Goal: Obtain resource: Obtain resource

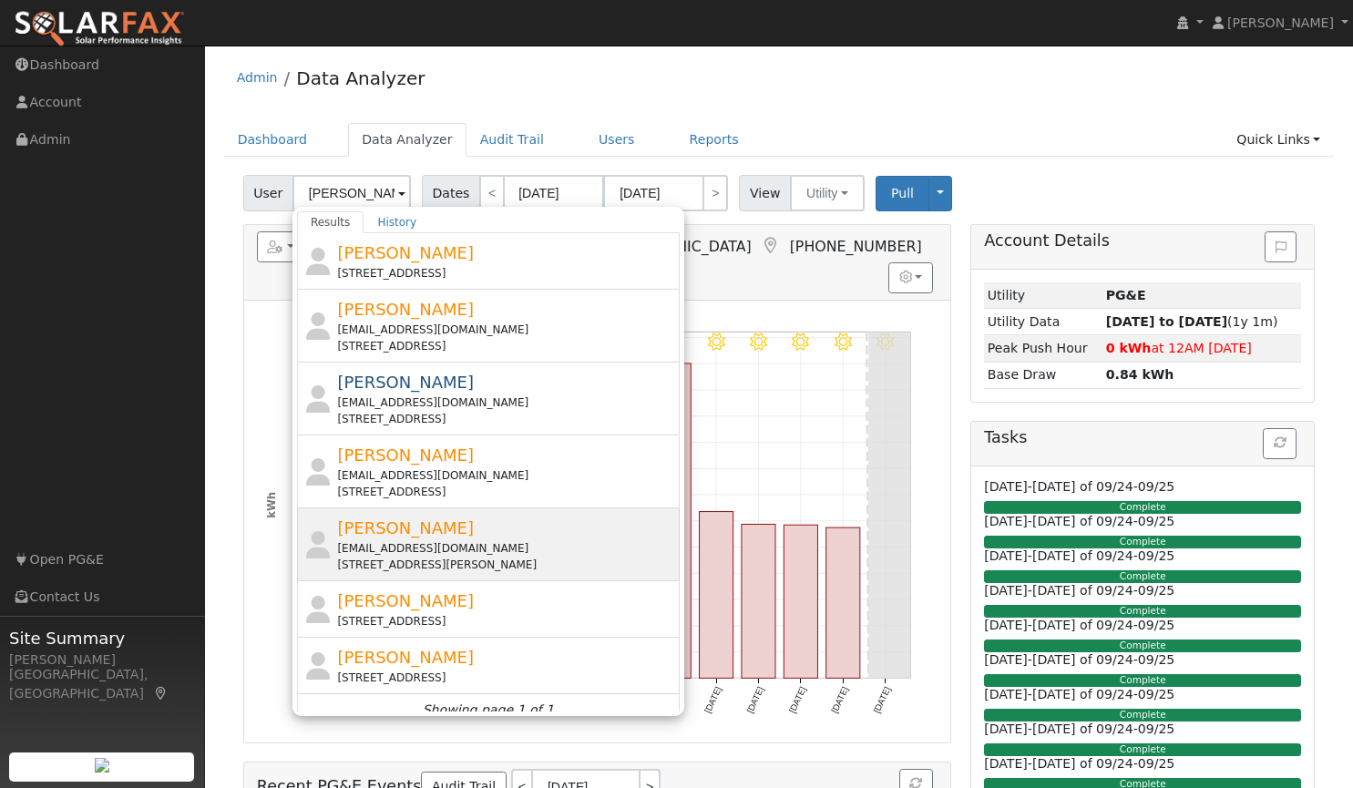
click at [355, 528] on span "[PERSON_NAME]" at bounding box center [405, 528] width 137 height 19
type input "[PERSON_NAME]"
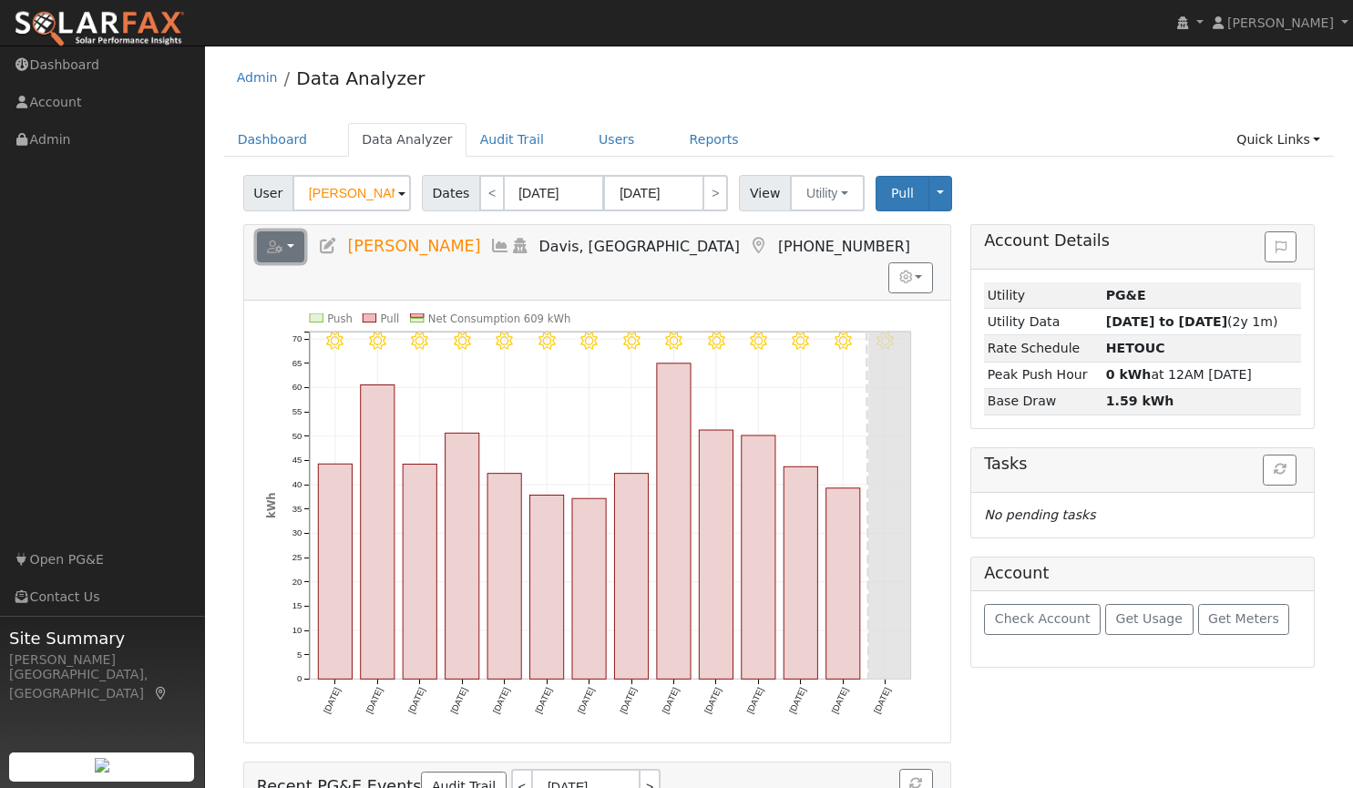
click at [295, 250] on button "button" at bounding box center [281, 247] width 48 height 31
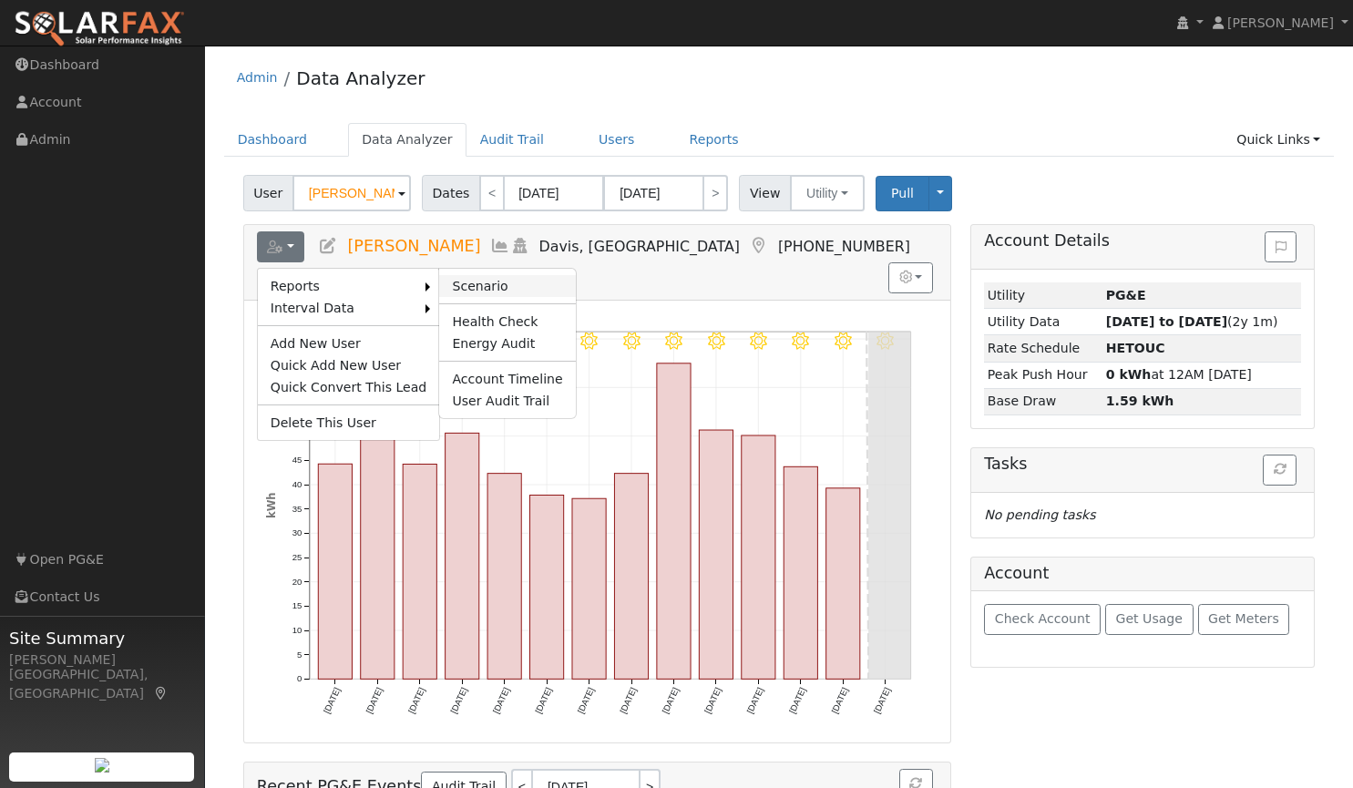
click at [446, 279] on link "Scenario" at bounding box center [507, 286] width 136 height 22
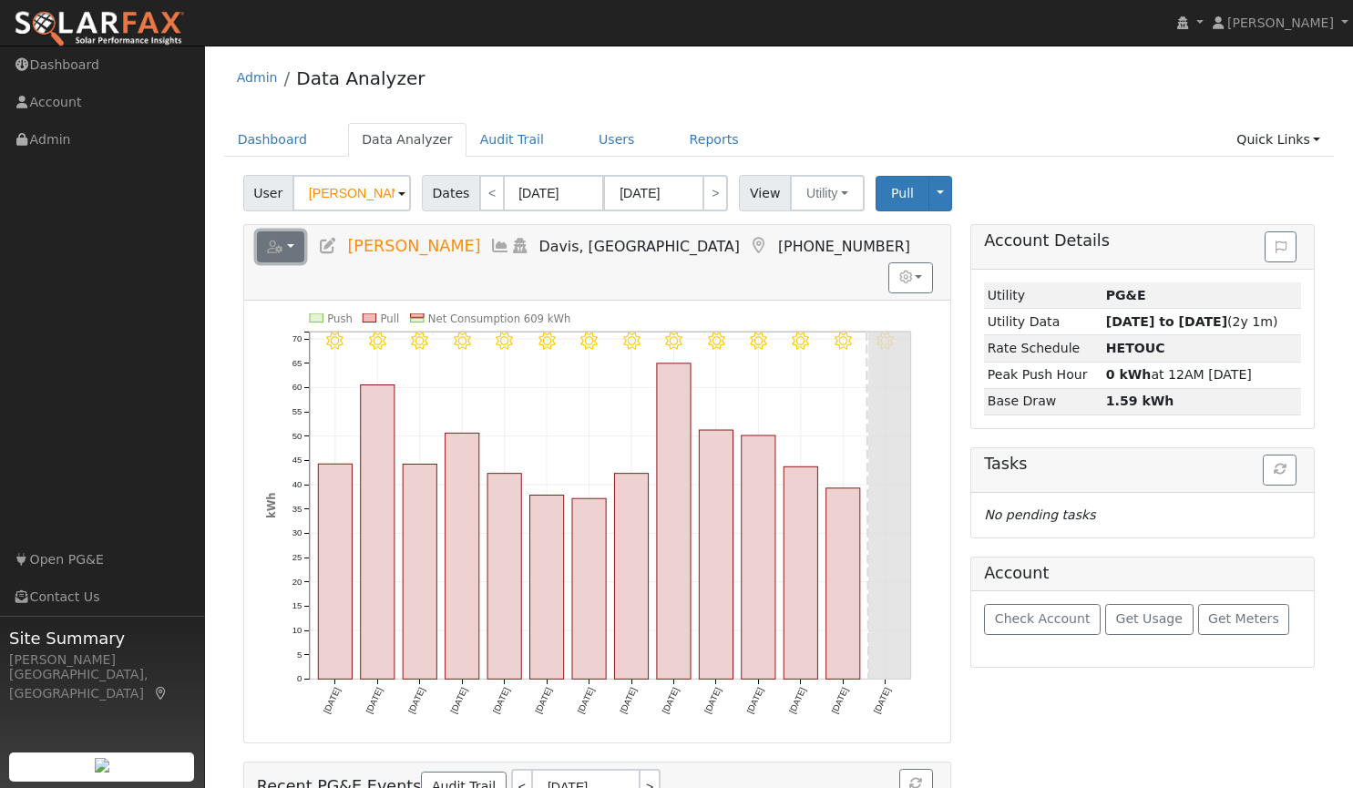
click at [279, 245] on icon "button" at bounding box center [275, 247] width 16 height 13
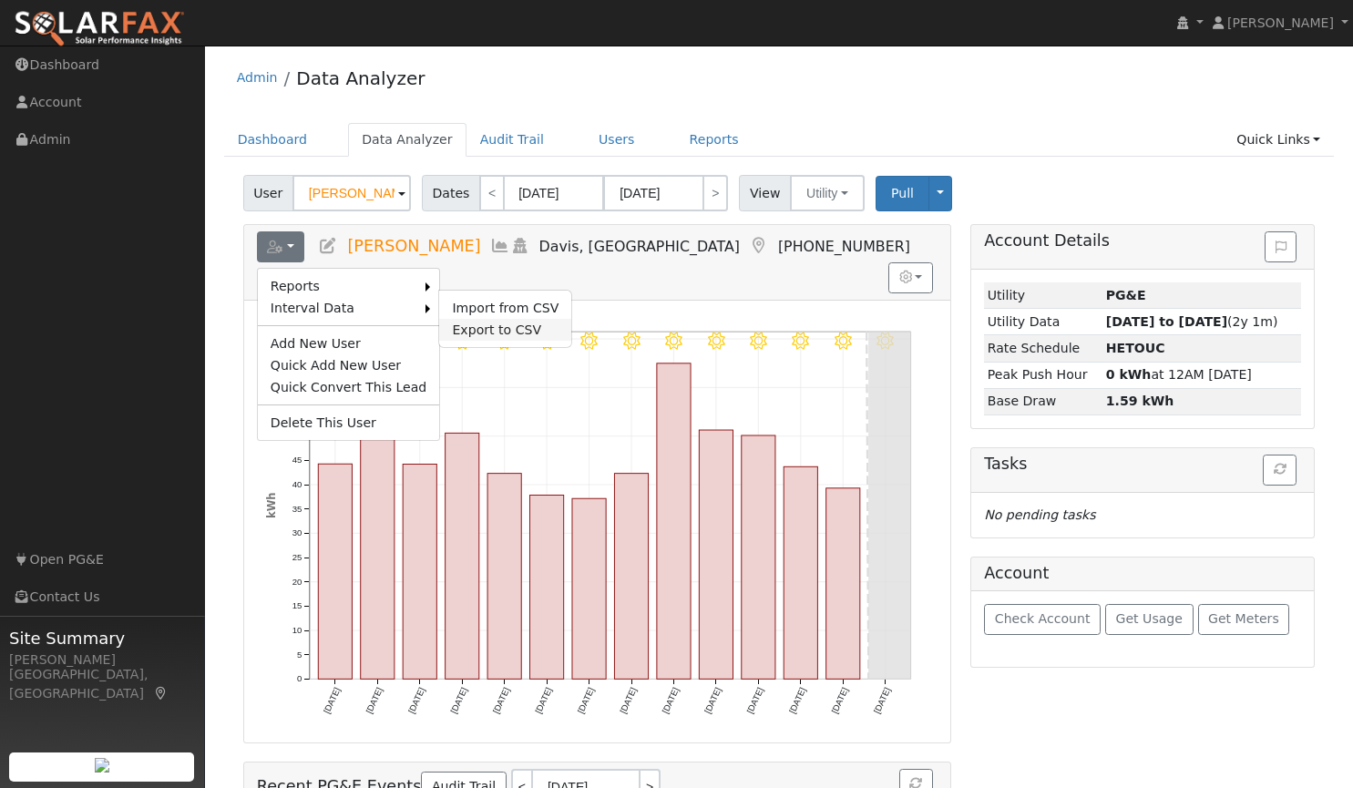
click at [458, 329] on link "Export to CSV" at bounding box center [505, 330] width 132 height 22
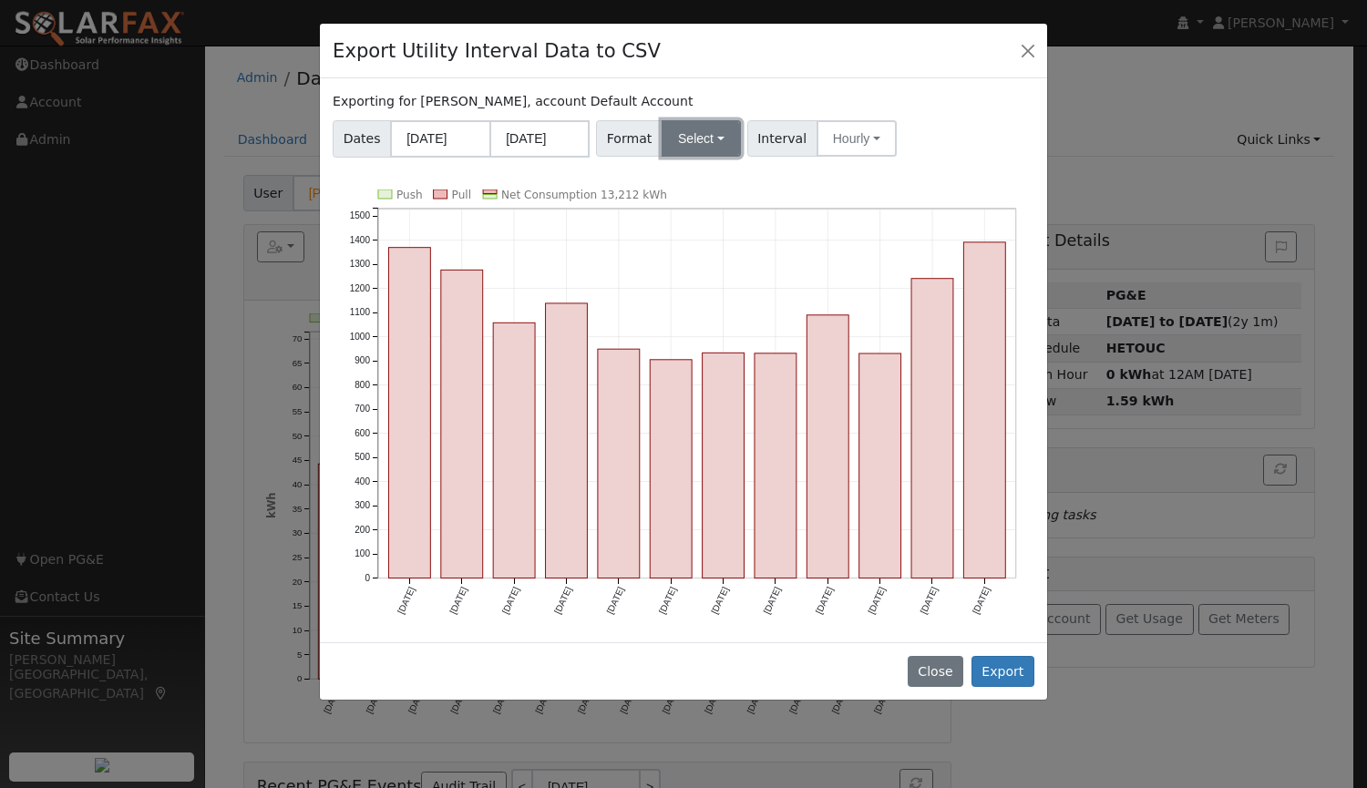
click at [680, 131] on button "Select" at bounding box center [701, 138] width 79 height 36
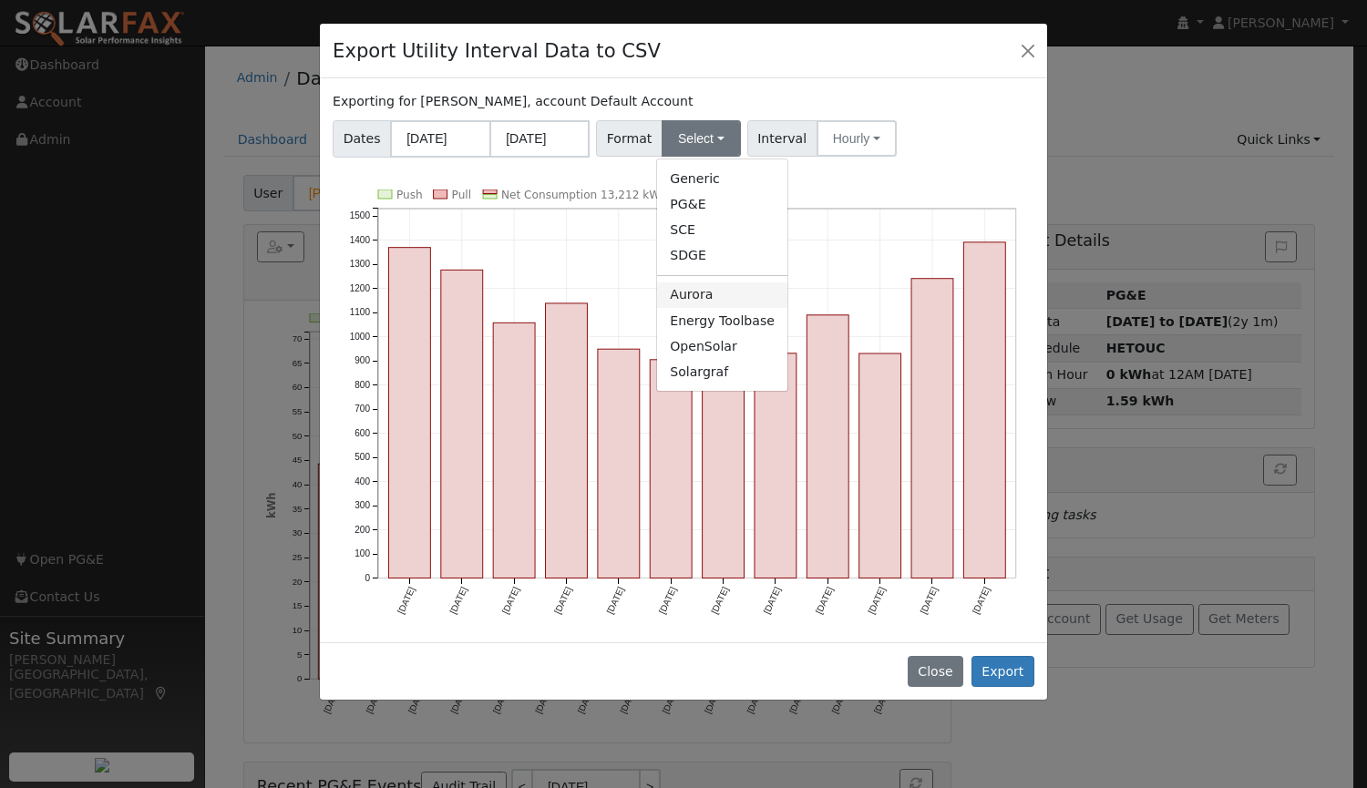
click at [688, 304] on link "Aurora" at bounding box center [722, 296] width 130 height 26
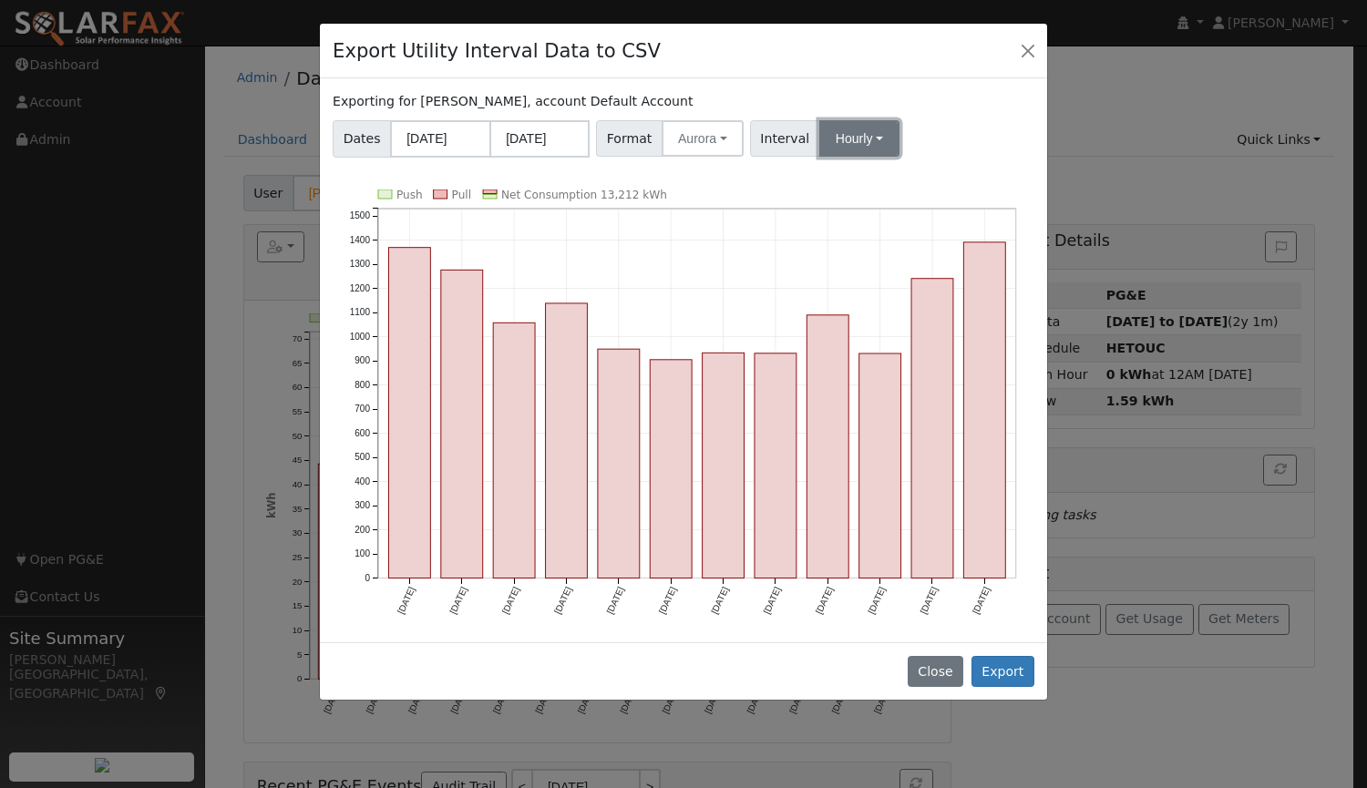
click at [819, 139] on button "Hourly" at bounding box center [859, 138] width 80 height 36
click at [823, 181] on link "15 Minute" at bounding box center [876, 179] width 127 height 26
click at [1008, 664] on button "Export" at bounding box center [1003, 671] width 63 height 31
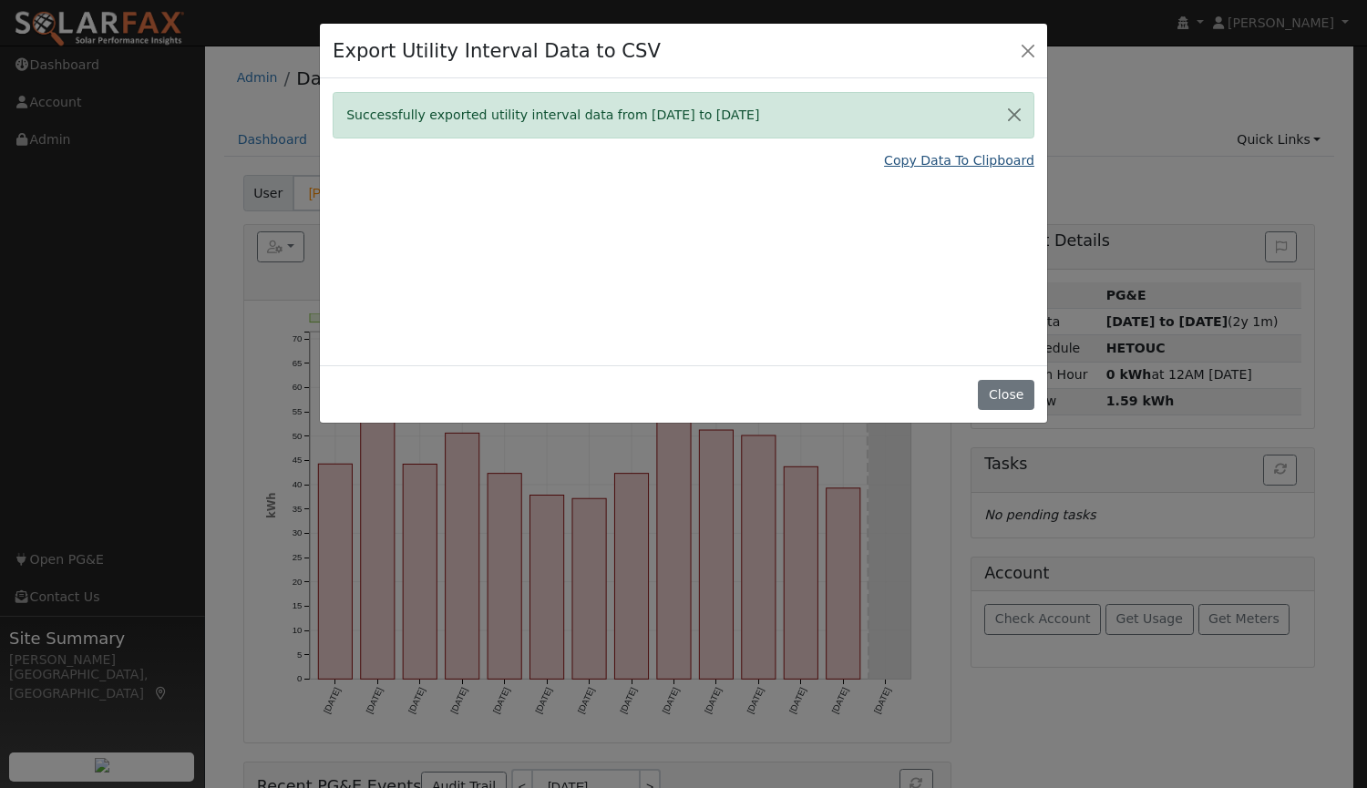
click at [911, 161] on link "Copy Data To Clipboard" at bounding box center [959, 160] width 150 height 19
click at [1005, 396] on button "Close" at bounding box center [1006, 395] width 56 height 31
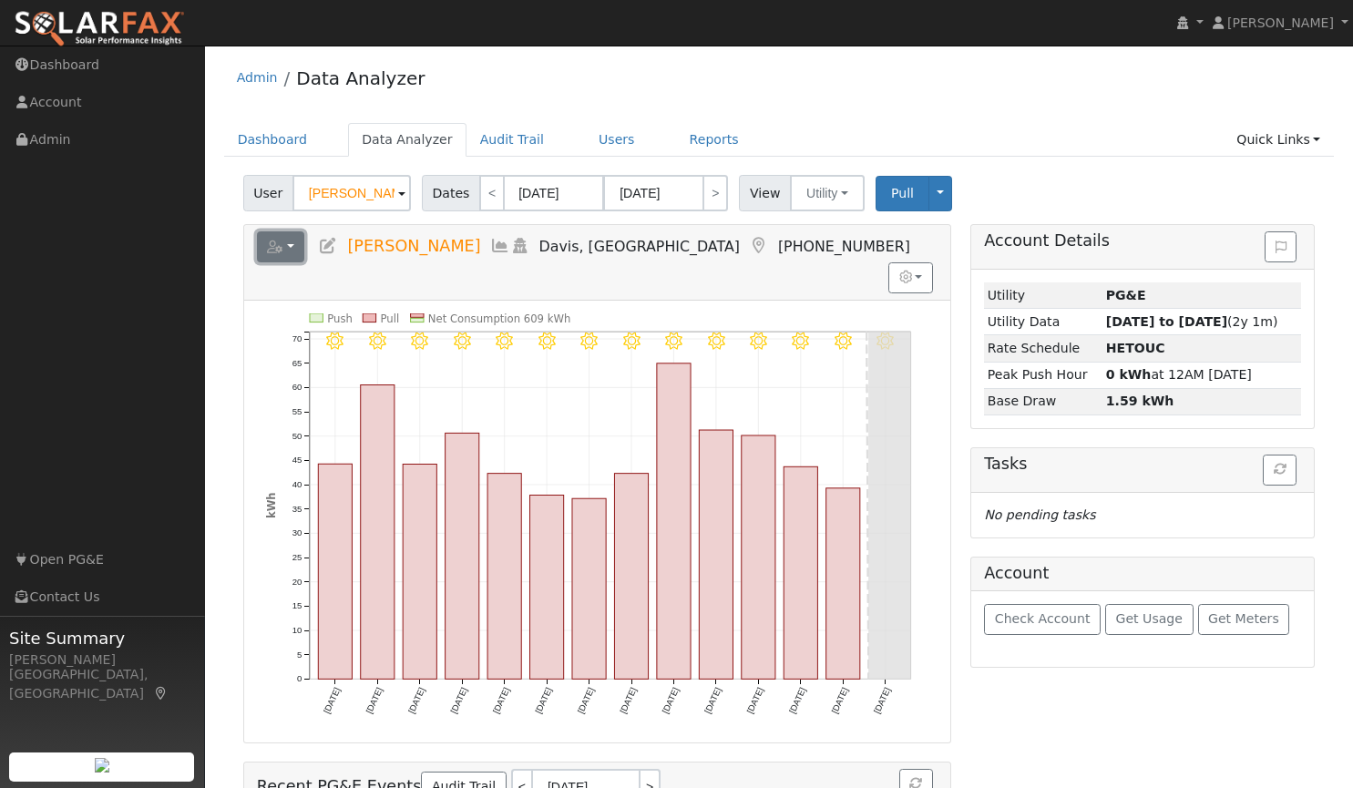
click at [289, 247] on button "button" at bounding box center [281, 247] width 48 height 31
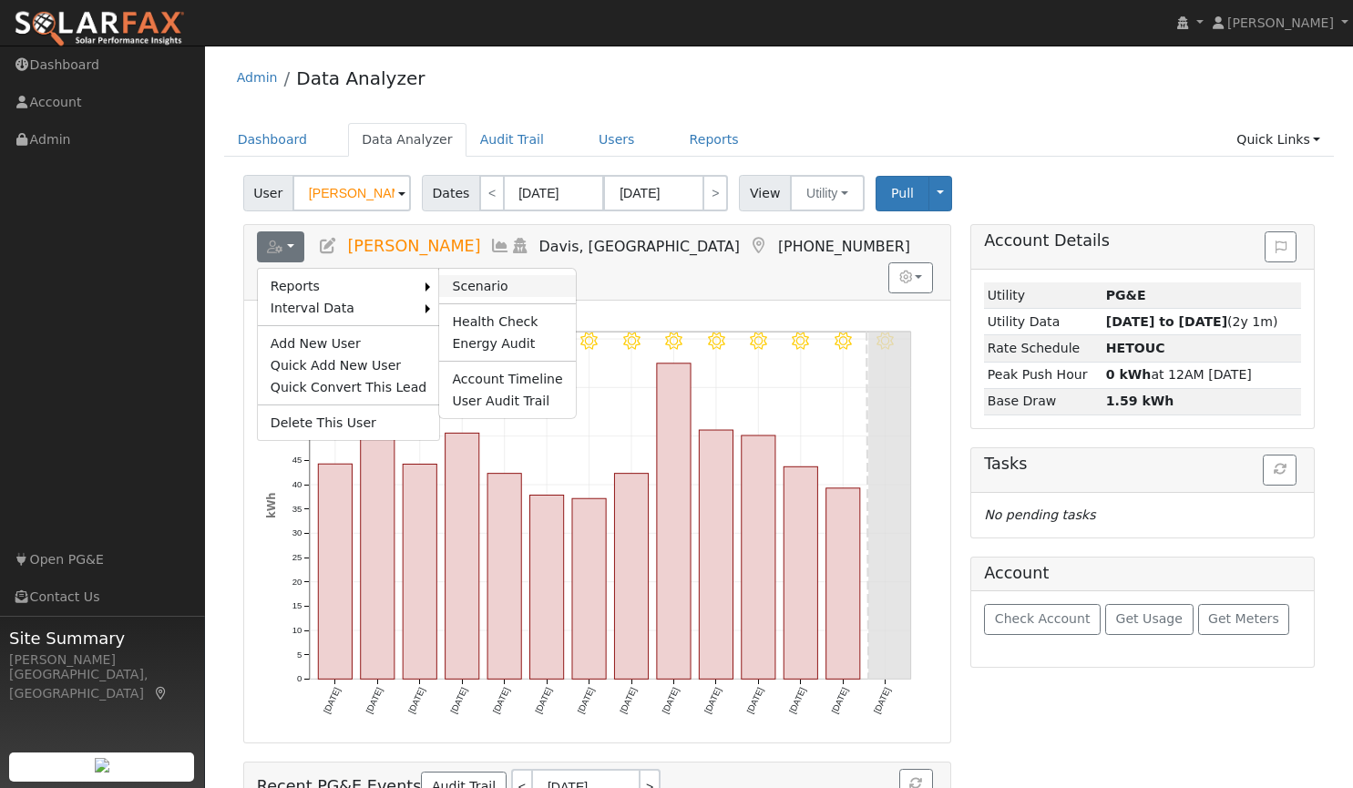
click at [461, 281] on link "Scenario" at bounding box center [507, 286] width 136 height 22
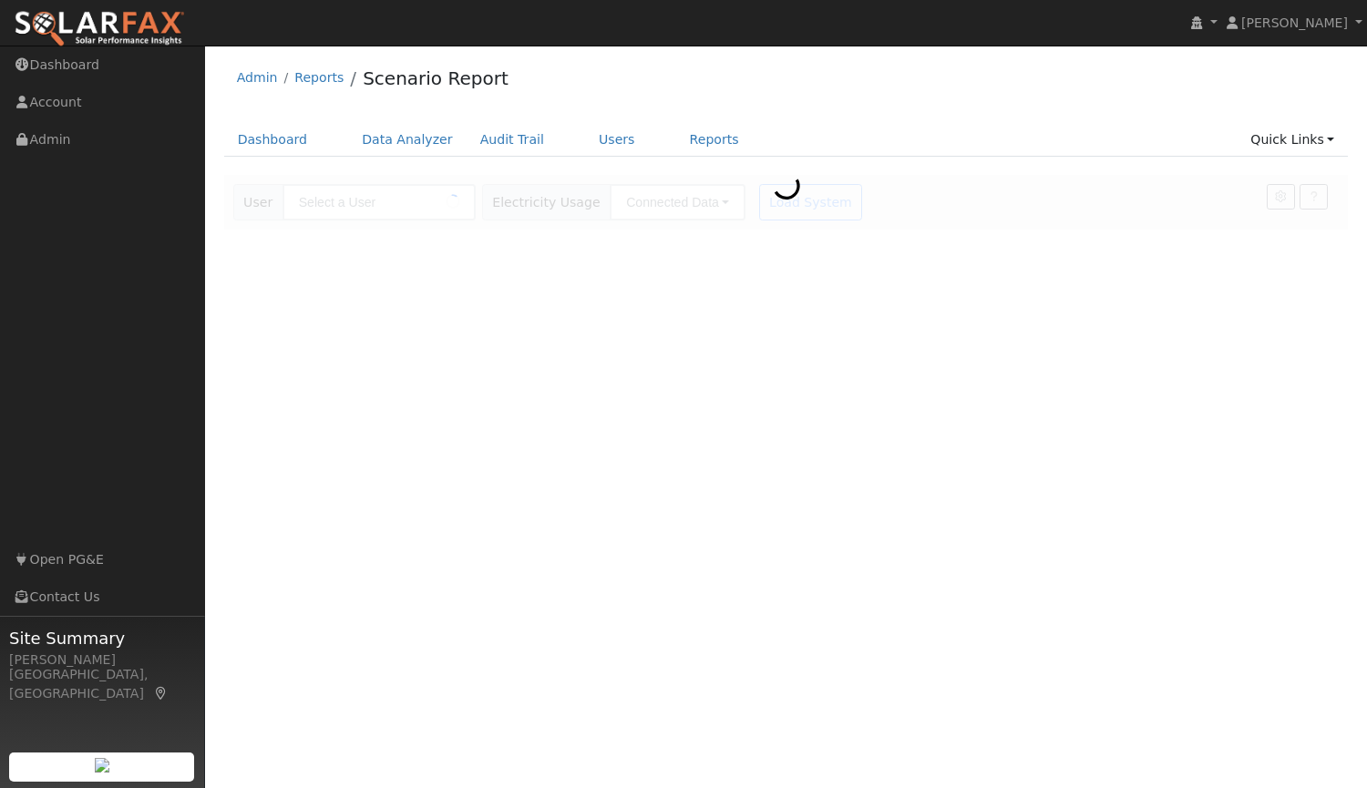
type input "[PERSON_NAME]"
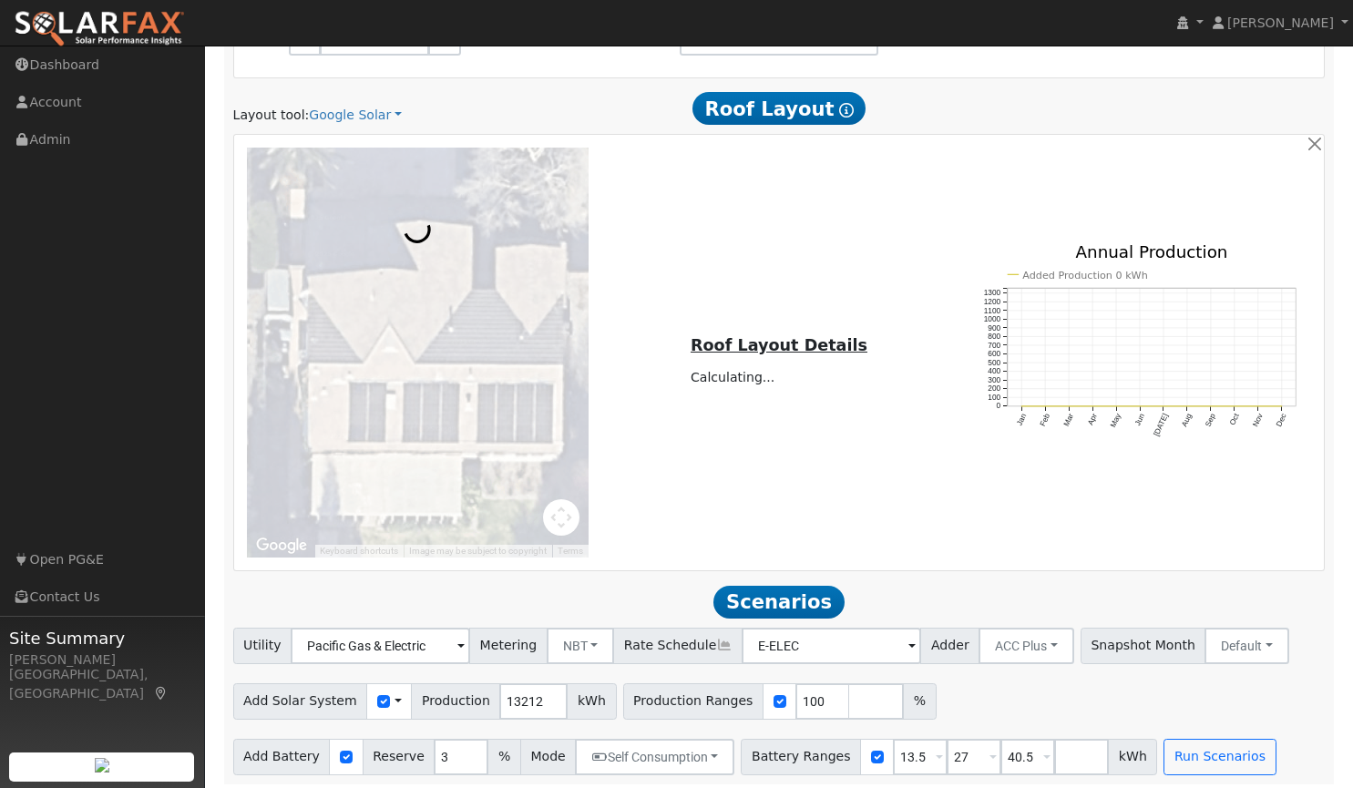
scroll to position [938, 0]
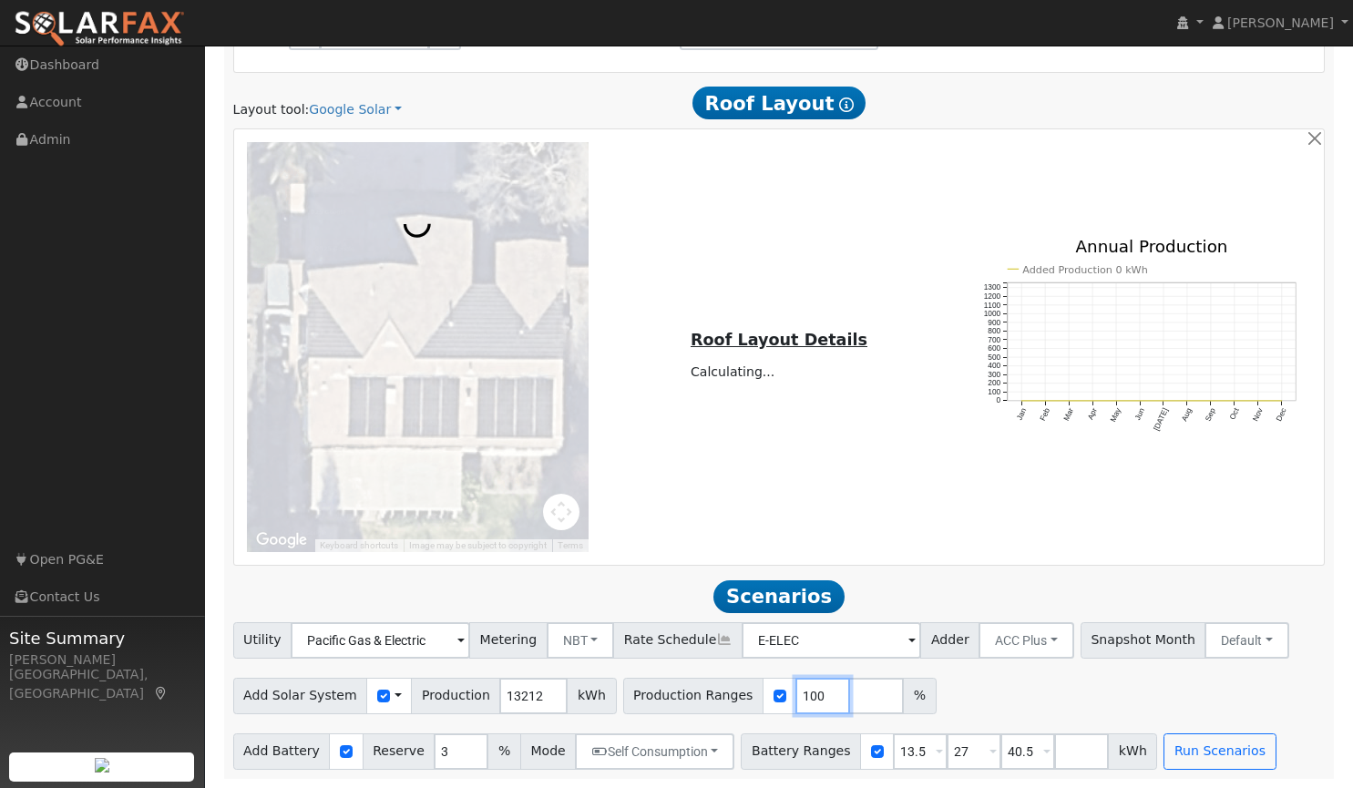
drag, startPoint x: 790, startPoint y: 691, endPoint x: 731, endPoint y: 682, distance: 59.9
click at [731, 682] on div "Production Ranges 100 %" at bounding box center [780, 696] width 314 height 36
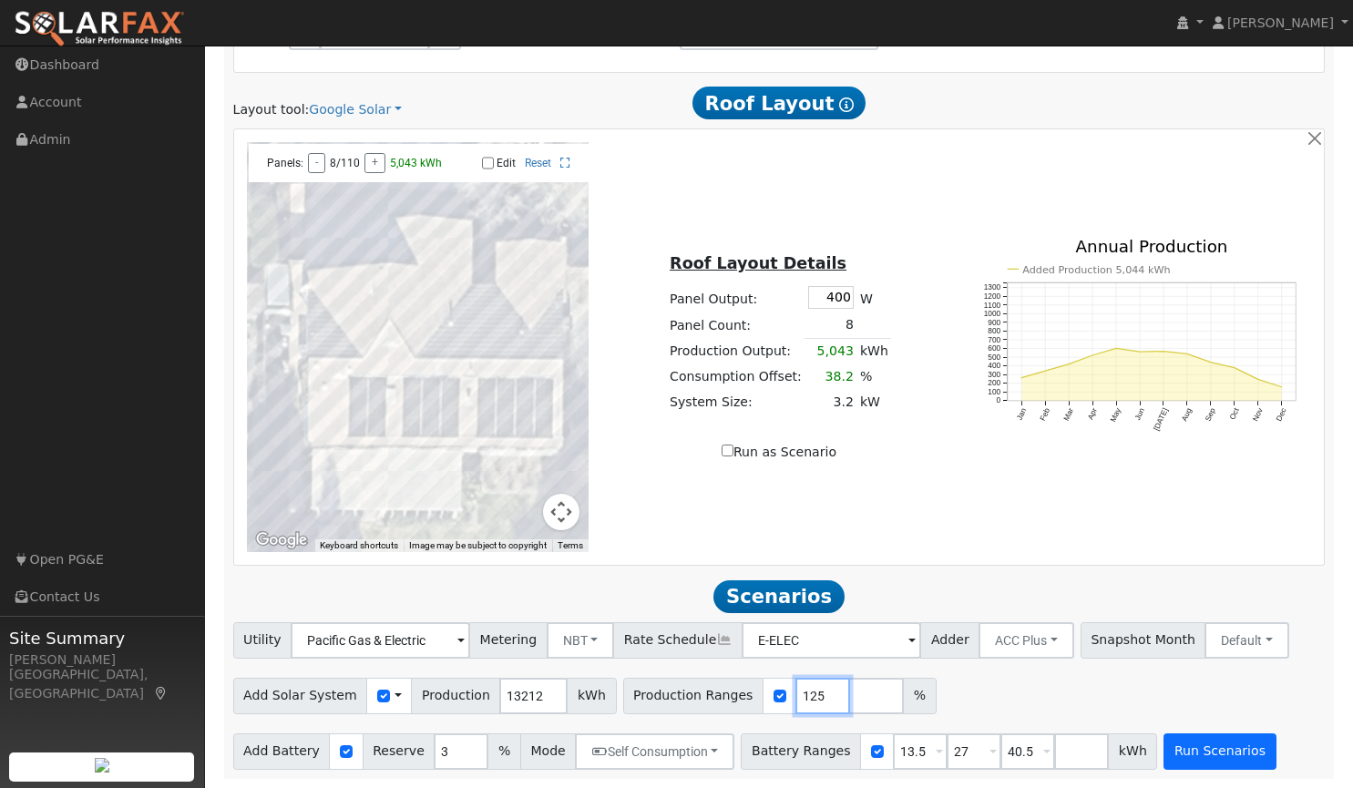
type input "125"
click at [1197, 746] on button "Run Scenarios" at bounding box center [1220, 752] width 112 height 36
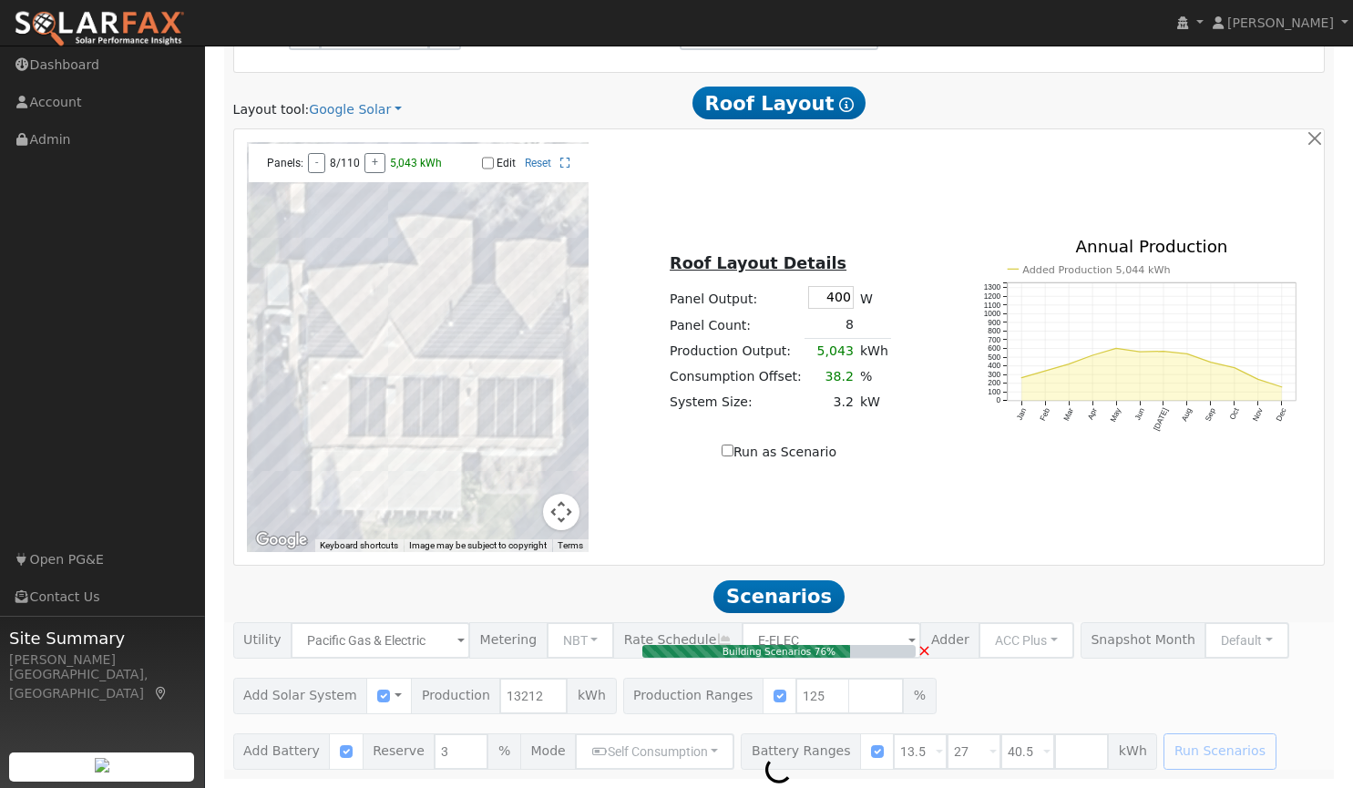
type input "11.0"
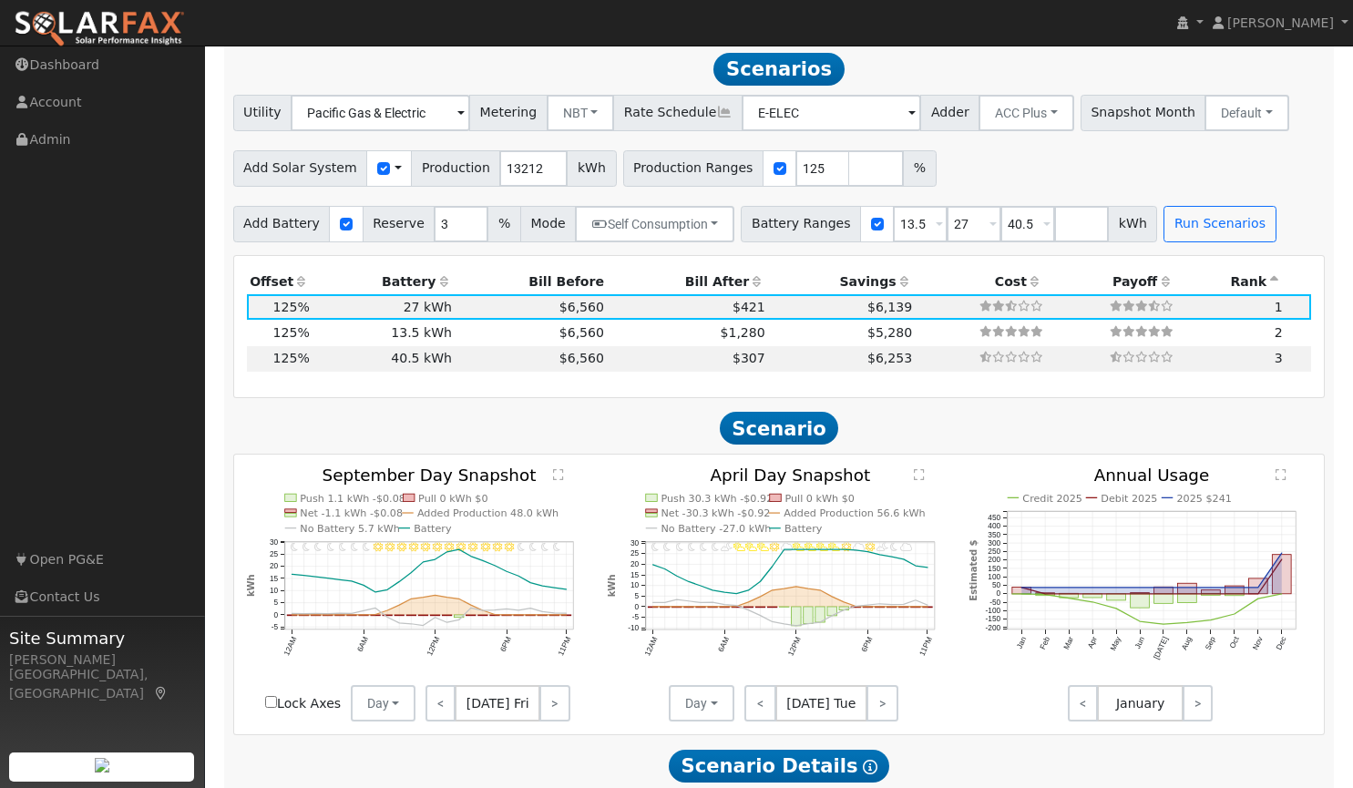
scroll to position [1460, 0]
